Goal: Use online tool/utility: Use online tool/utility

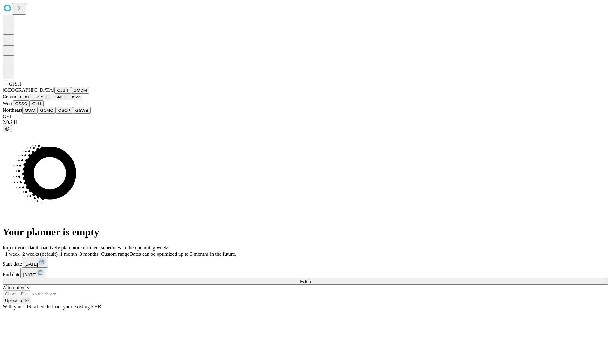
click at [54, 94] on button "GJSH" at bounding box center [62, 90] width 17 height 7
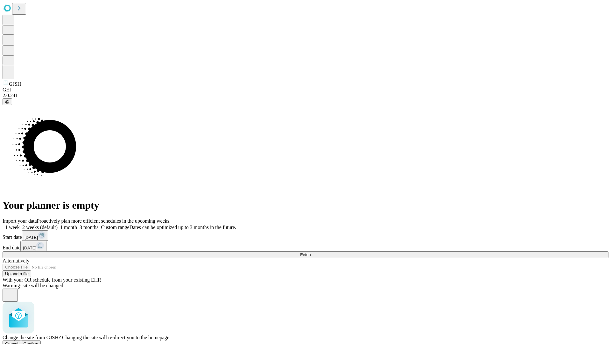
click at [38, 341] on span "Confirm" at bounding box center [31, 343] width 15 height 5
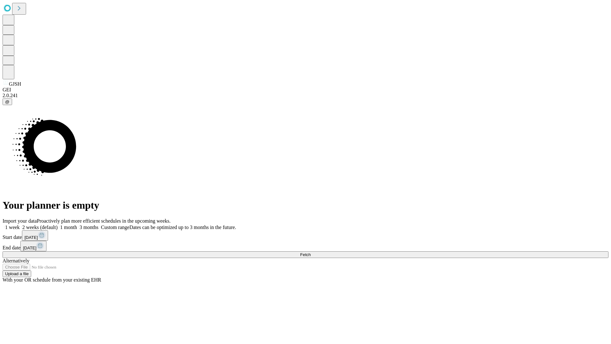
click at [20, 224] on label "1 week" at bounding box center [11, 226] width 17 height 5
click at [310, 252] on span "Fetch" at bounding box center [305, 254] width 10 height 5
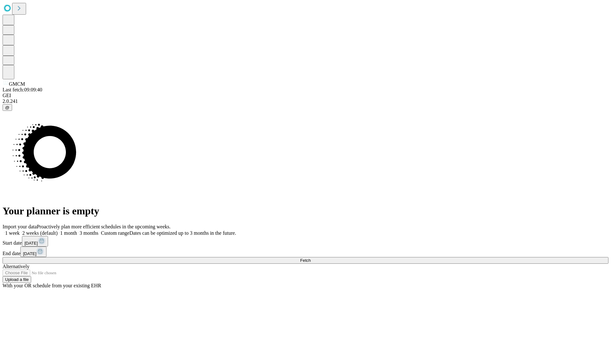
click at [310, 258] on span "Fetch" at bounding box center [305, 260] width 10 height 5
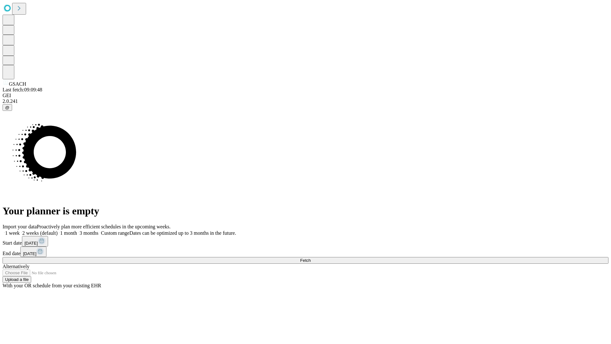
click at [20, 230] on label "1 week" at bounding box center [11, 232] width 17 height 5
click at [310, 258] on span "Fetch" at bounding box center [305, 260] width 10 height 5
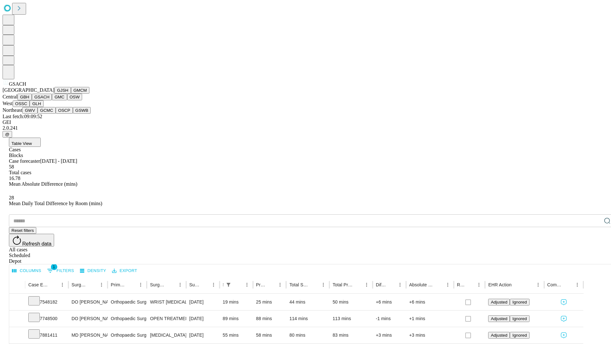
click at [52, 100] on button "GMC" at bounding box center [59, 97] width 15 height 7
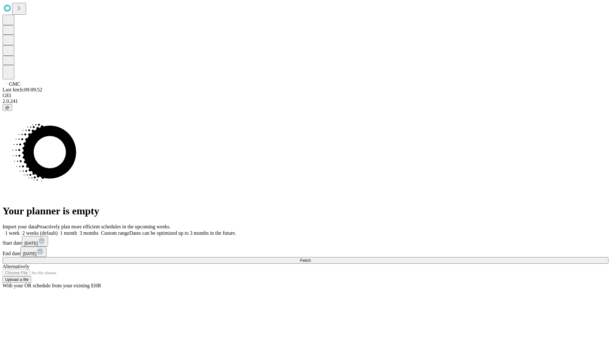
click at [20, 230] on label "1 week" at bounding box center [11, 232] width 17 height 5
click at [310, 258] on span "Fetch" at bounding box center [305, 260] width 10 height 5
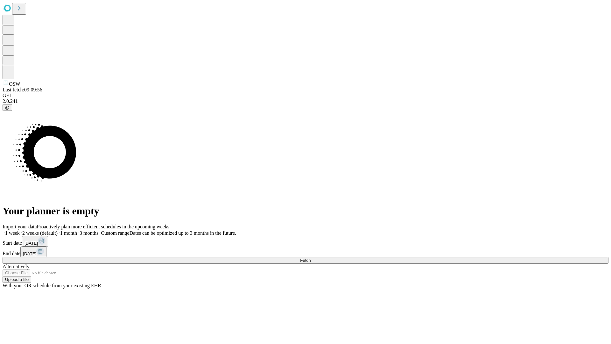
click at [20, 230] on label "1 week" at bounding box center [11, 232] width 17 height 5
click at [310, 258] on span "Fetch" at bounding box center [305, 260] width 10 height 5
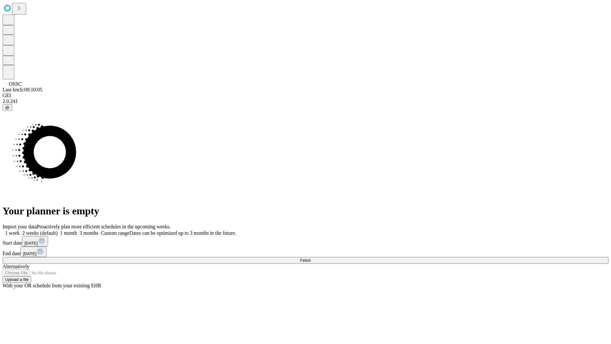
click at [20, 230] on label "1 week" at bounding box center [11, 232] width 17 height 5
click at [310, 258] on span "Fetch" at bounding box center [305, 260] width 10 height 5
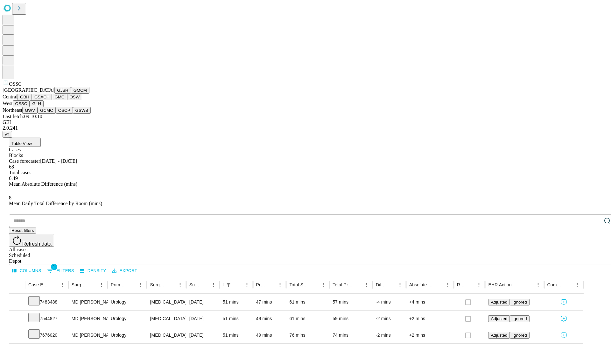
click at [43, 107] on button "GLH" at bounding box center [37, 103] width 14 height 7
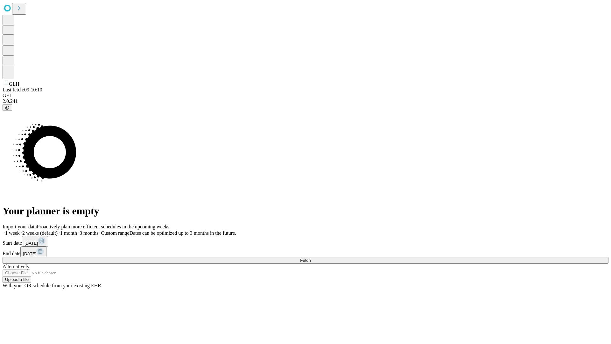
click at [20, 230] on label "1 week" at bounding box center [11, 232] width 17 height 5
click at [310, 258] on span "Fetch" at bounding box center [305, 260] width 10 height 5
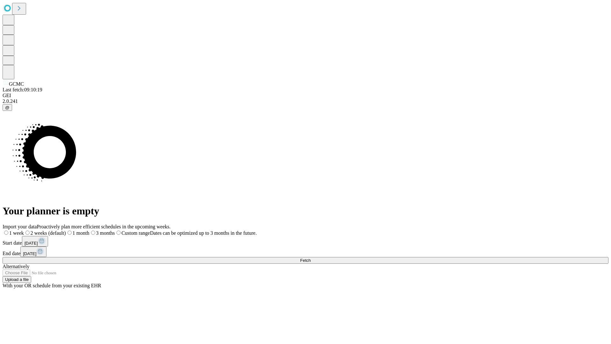
click at [24, 230] on label "1 week" at bounding box center [13, 232] width 21 height 5
click at [310, 258] on span "Fetch" at bounding box center [305, 260] width 10 height 5
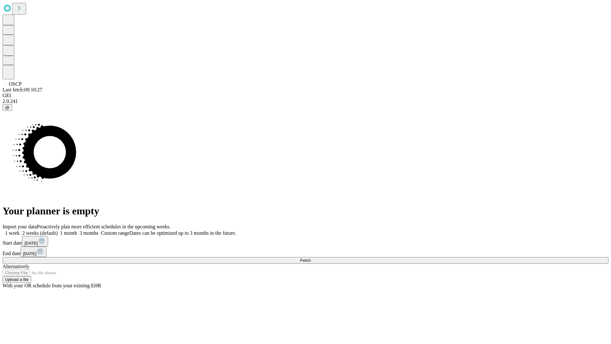
click at [20, 230] on label "1 week" at bounding box center [11, 232] width 17 height 5
click at [310, 258] on span "Fetch" at bounding box center [305, 260] width 10 height 5
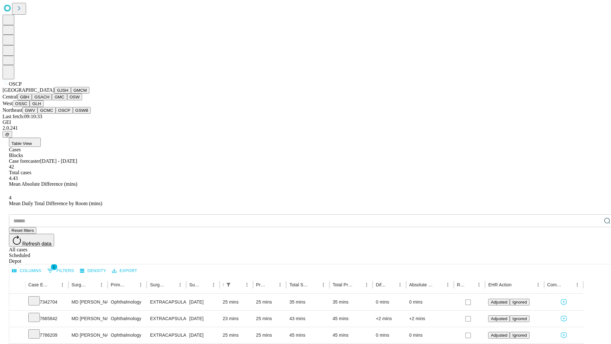
click at [73, 114] on button "GSWB" at bounding box center [82, 110] width 18 height 7
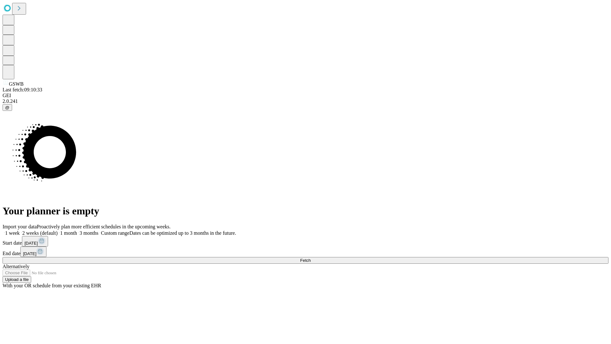
click at [310, 258] on span "Fetch" at bounding box center [305, 260] width 10 height 5
